Goal: Information Seeking & Learning: Learn about a topic

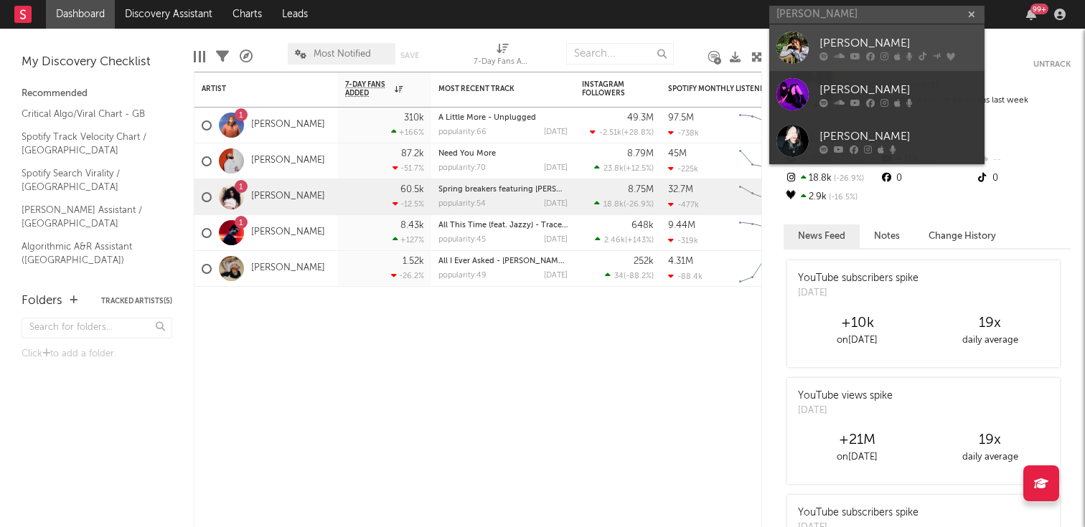
type input "[PERSON_NAME]"
click at [872, 35] on div "[PERSON_NAME]" at bounding box center [898, 42] width 158 height 17
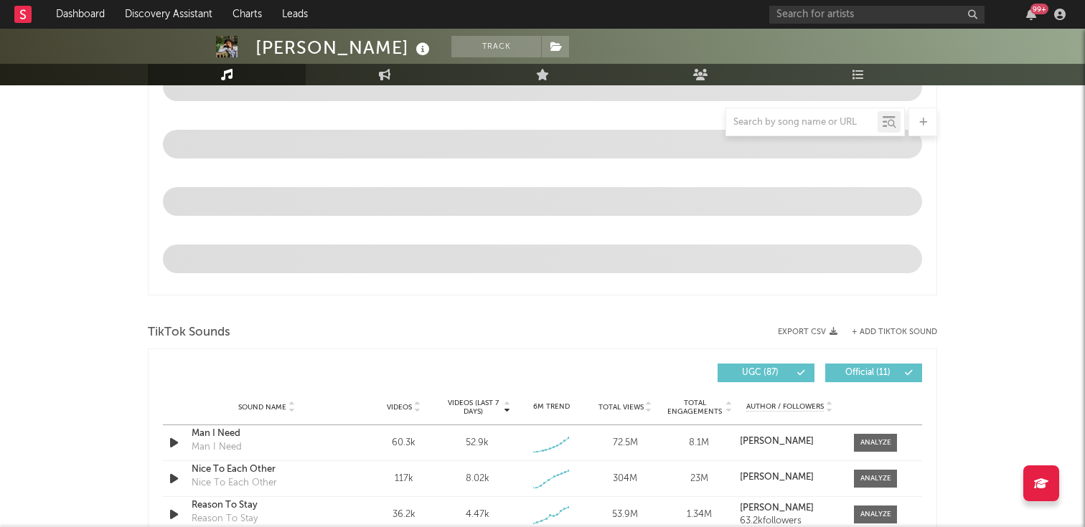
select select "6m"
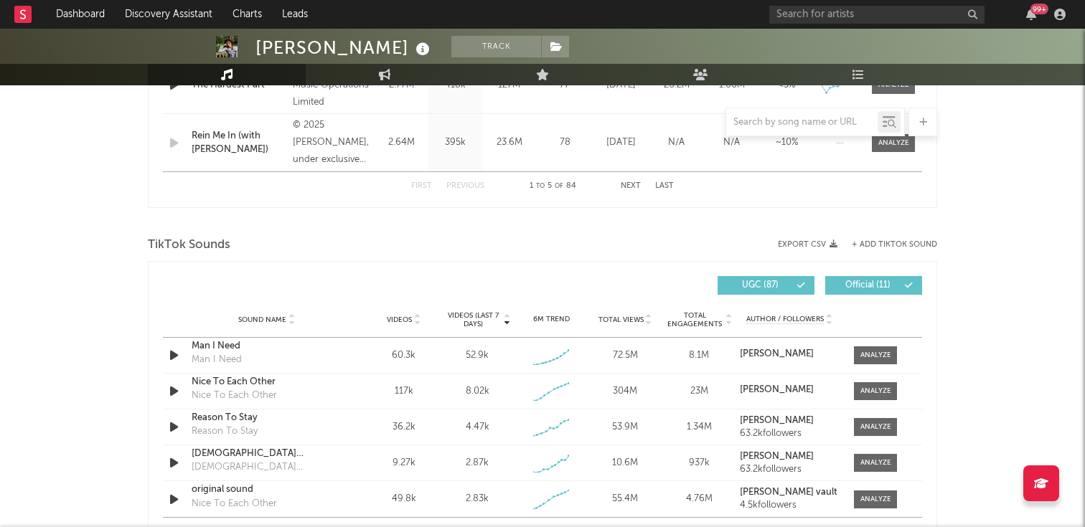
scroll to position [920, 0]
